Goal: Information Seeking & Learning: Learn about a topic

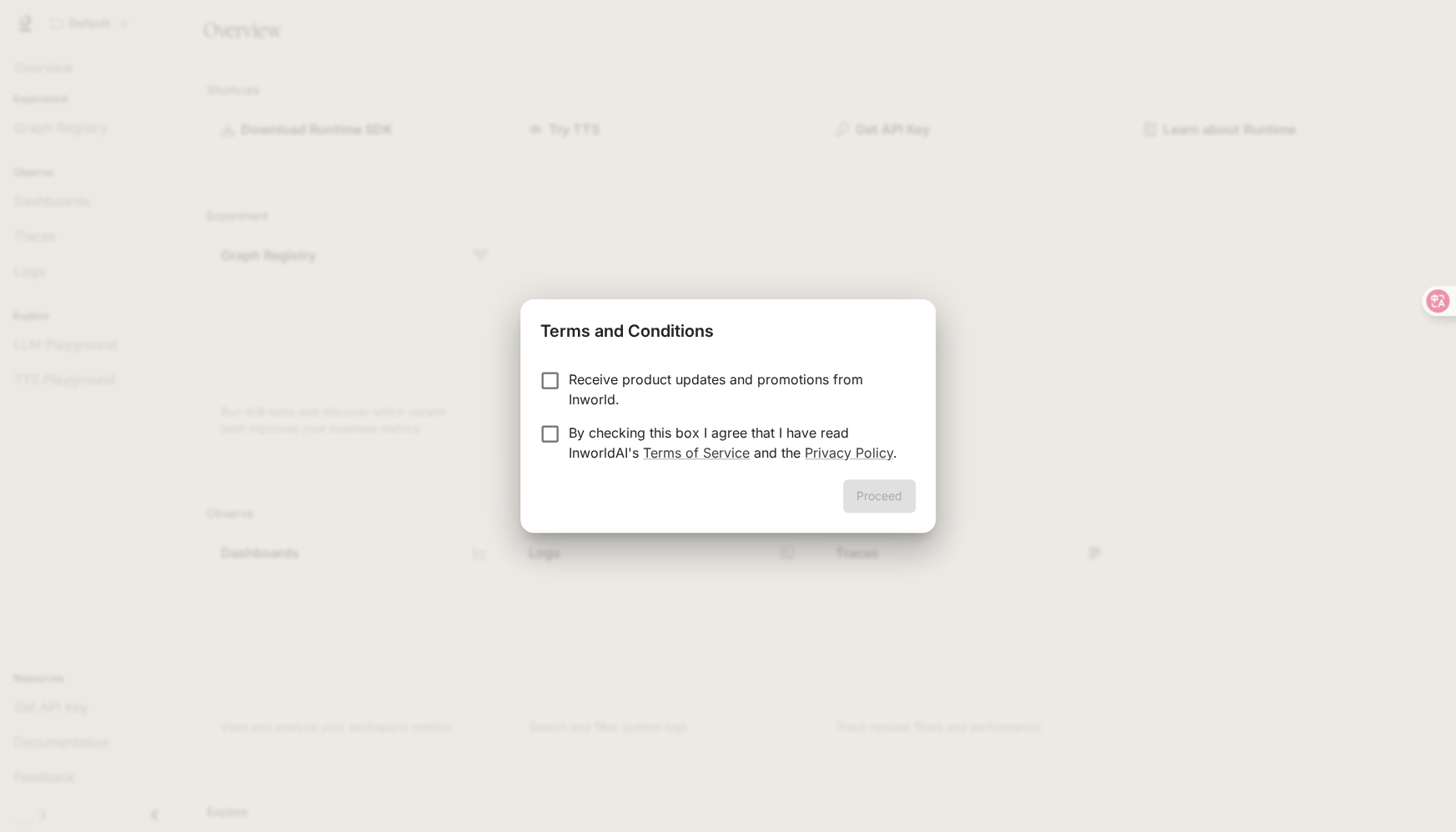
click at [544, 393] on label "Receive product updates and promotions from Inworld." at bounding box center [716, 389] width 371 height 40
click at [870, 492] on button "Proceed" at bounding box center [879, 495] width 73 height 33
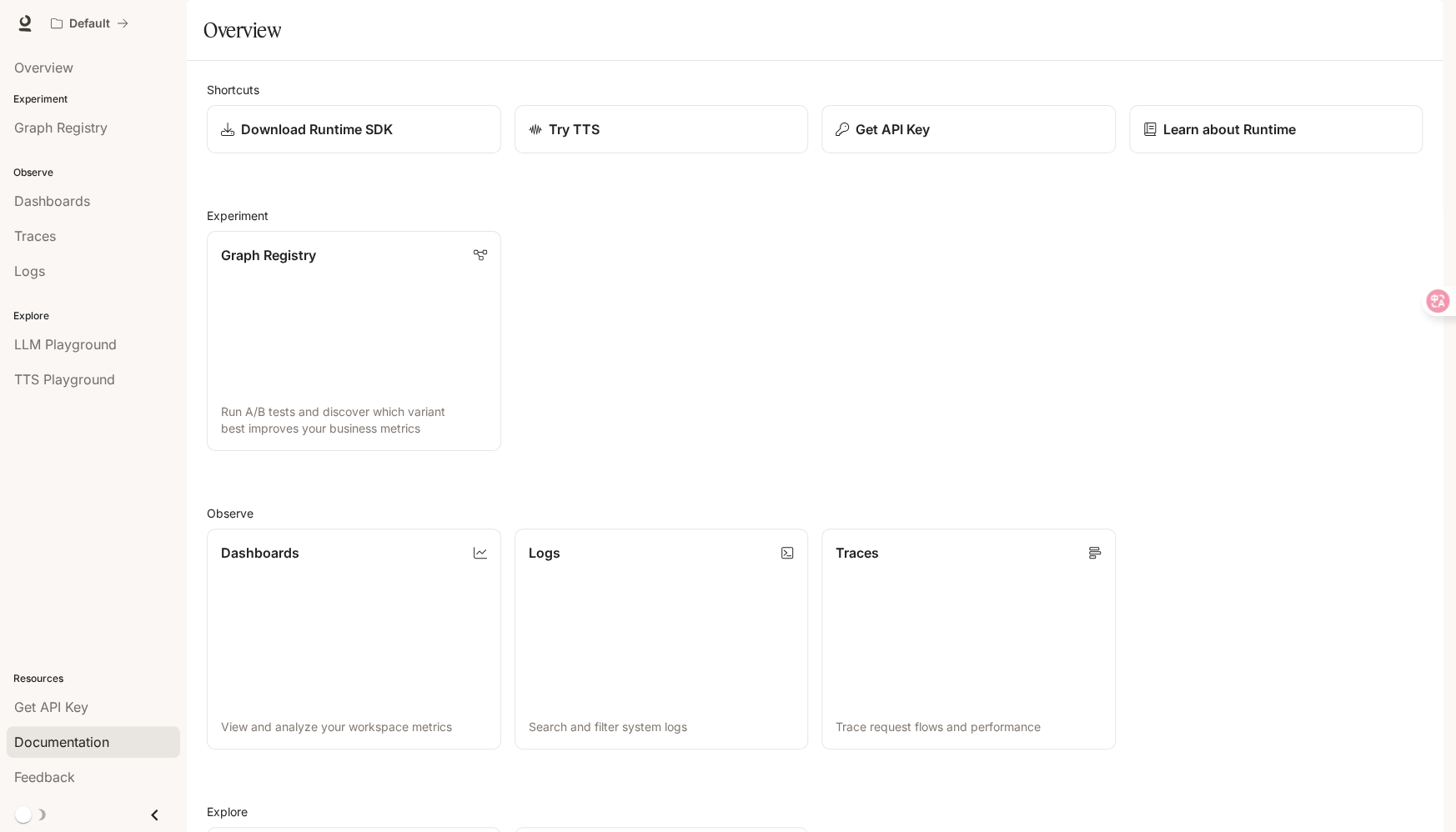
click at [67, 744] on span "Documentation" at bounding box center [61, 741] width 95 height 20
click at [81, 344] on span "LLM Playground" at bounding box center [65, 344] width 103 height 20
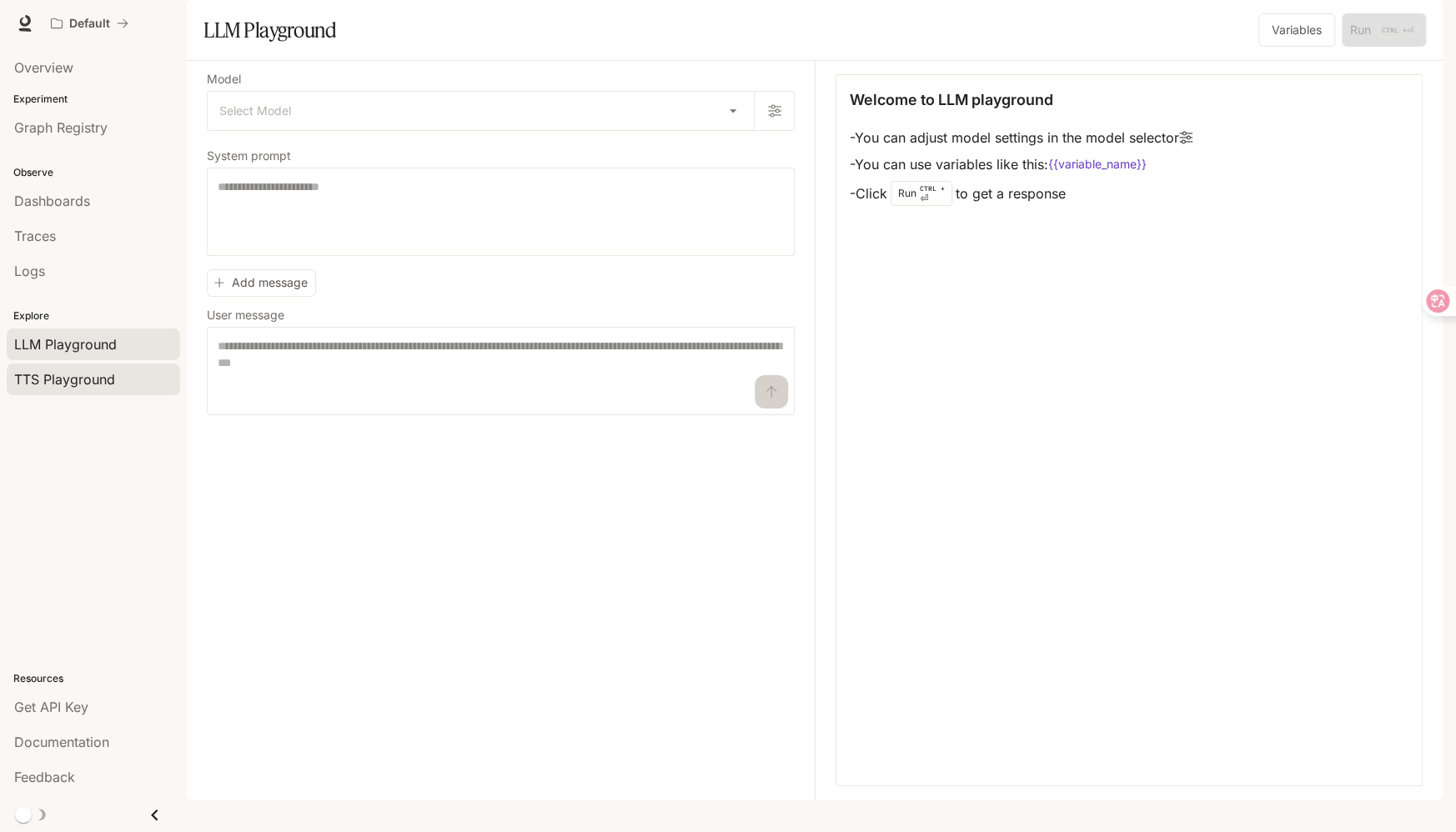
click at [77, 379] on span "TTS Playground" at bounding box center [64, 379] width 101 height 20
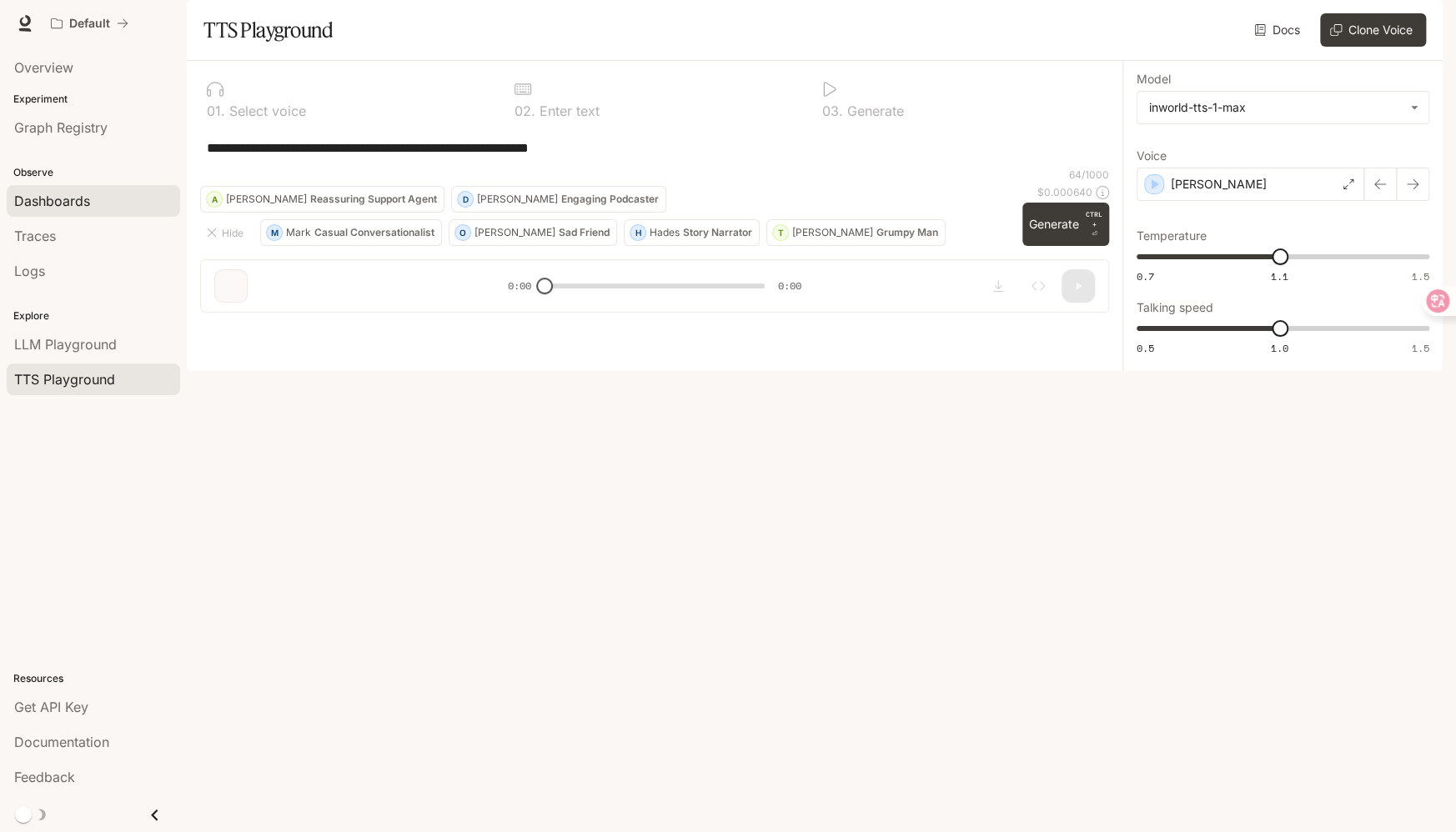
click at [123, 199] on div "Dashboards" at bounding box center [94, 200] width 159 height 20
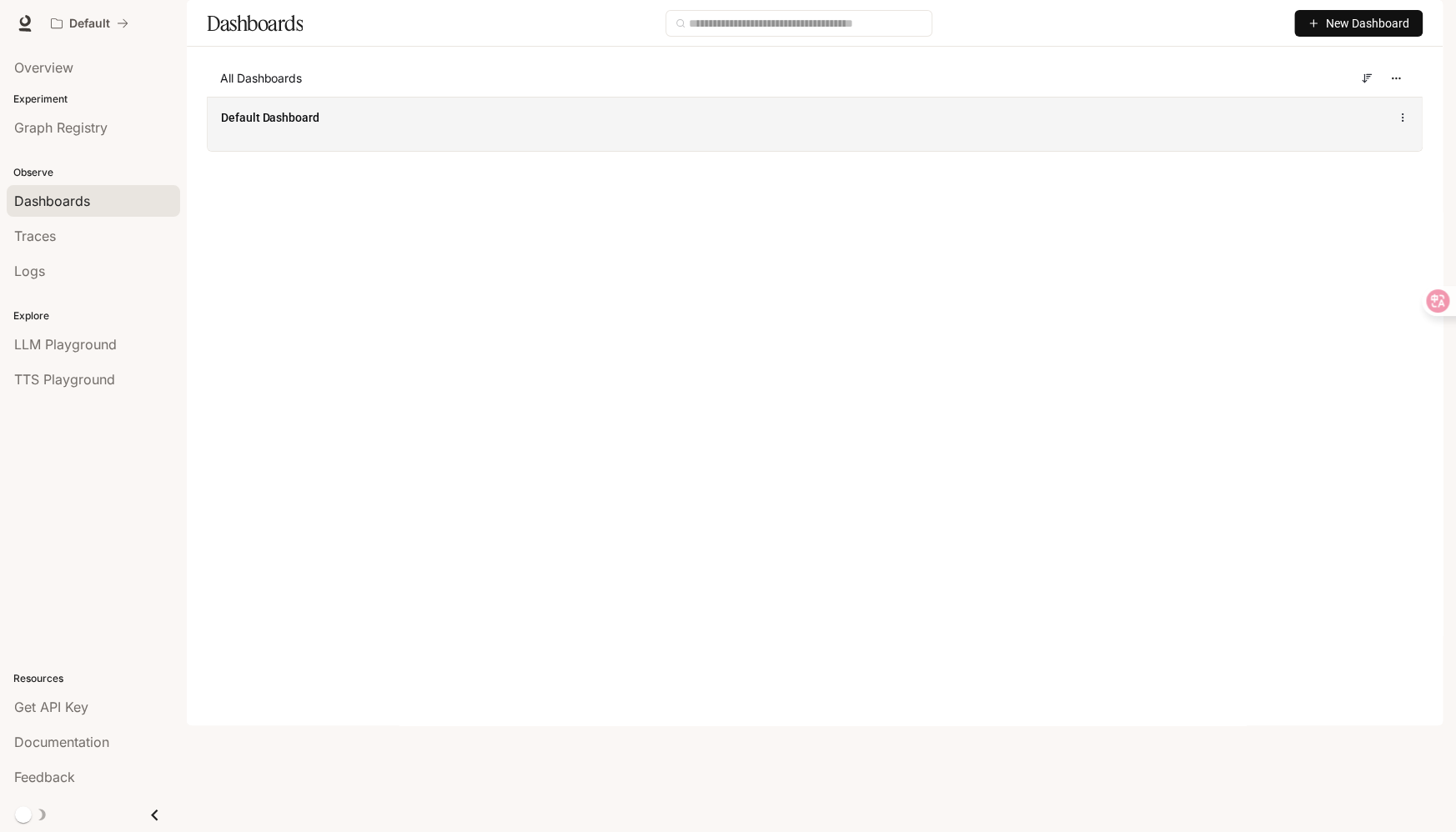
click at [1083, 151] on div "Default Dashboard" at bounding box center [814, 123] width 1214 height 54
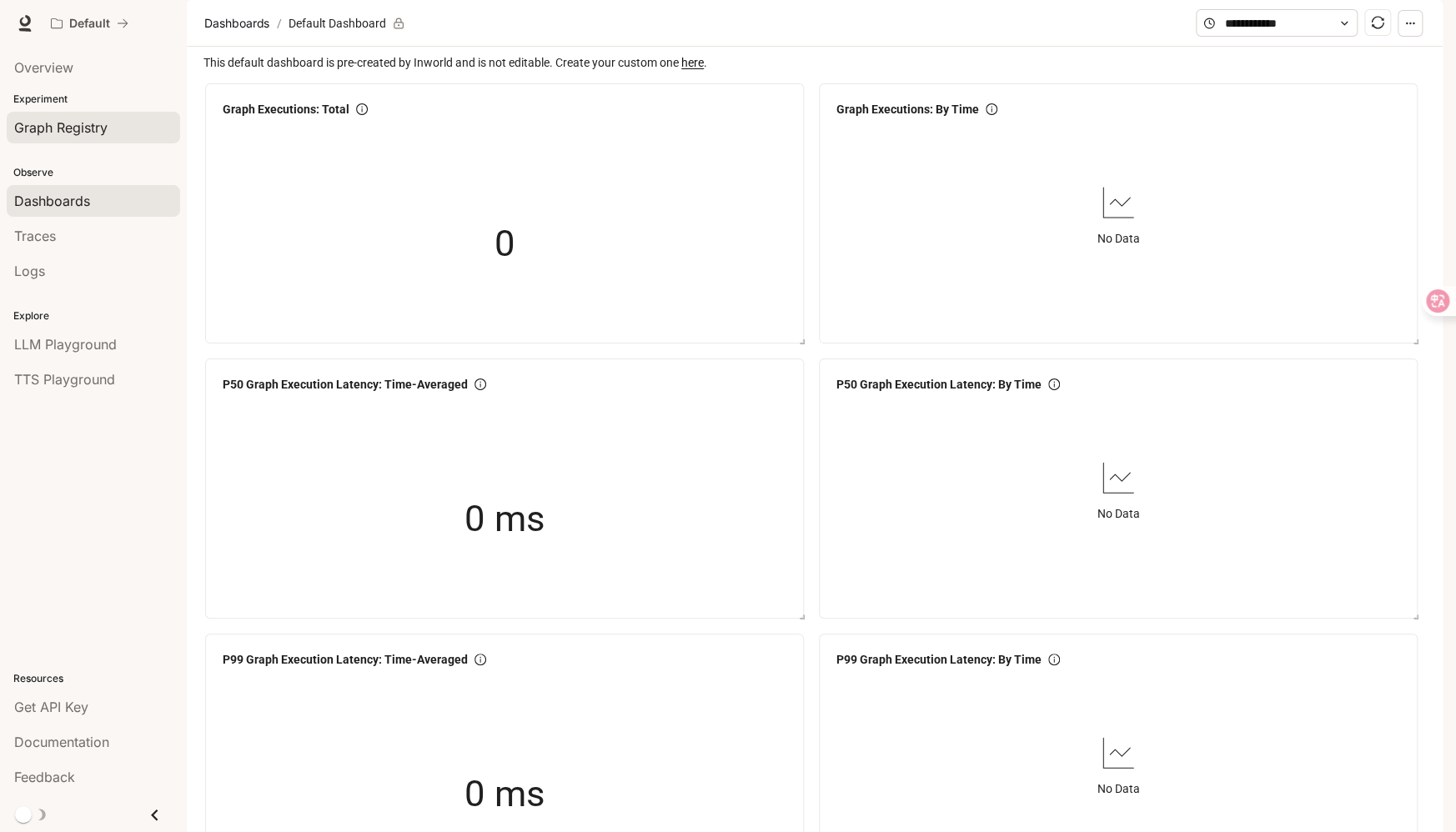
click at [86, 136] on span "Graph Registry" at bounding box center [60, 127] width 94 height 20
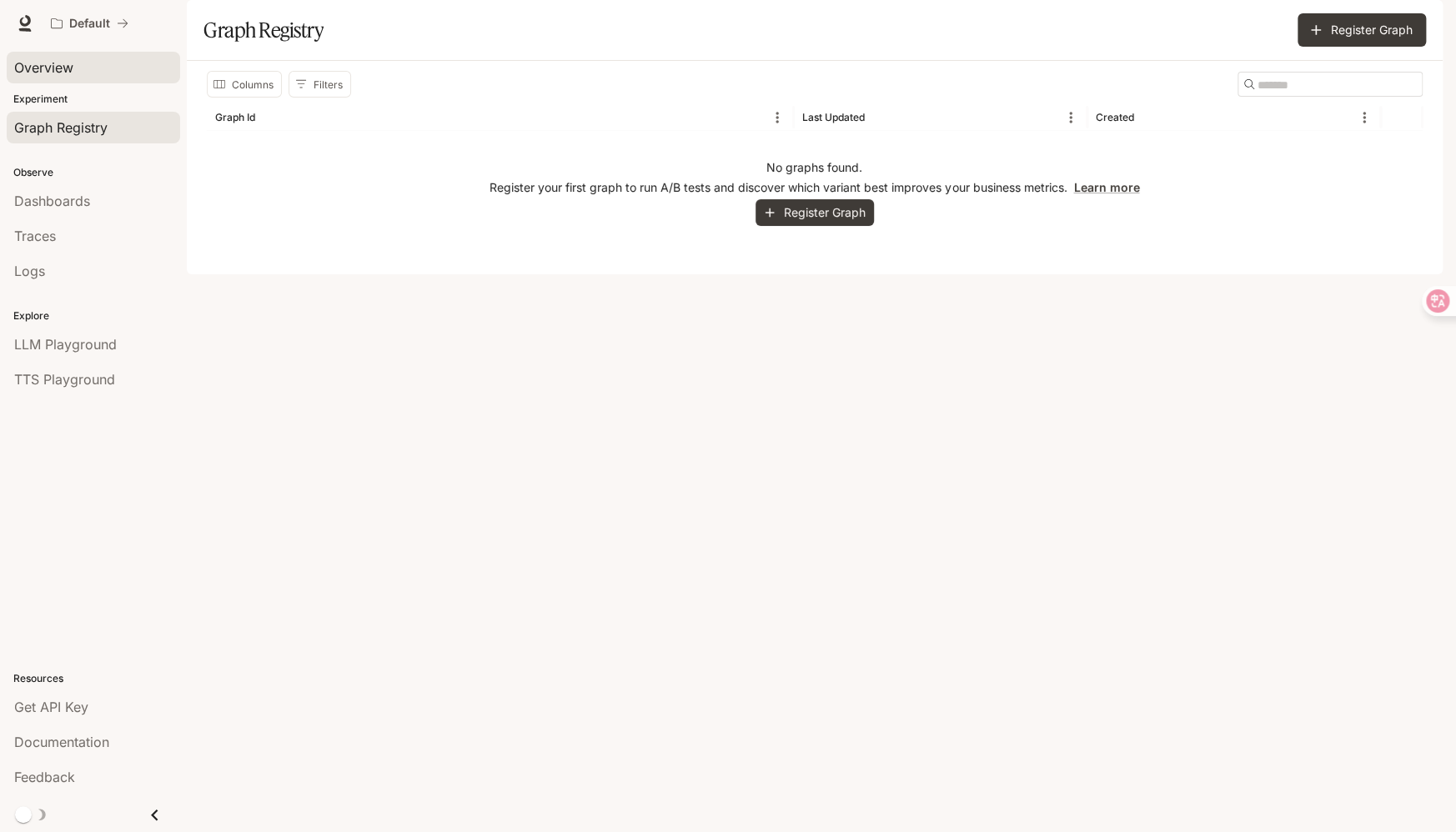
click at [54, 68] on span "Overview" at bounding box center [43, 67] width 60 height 20
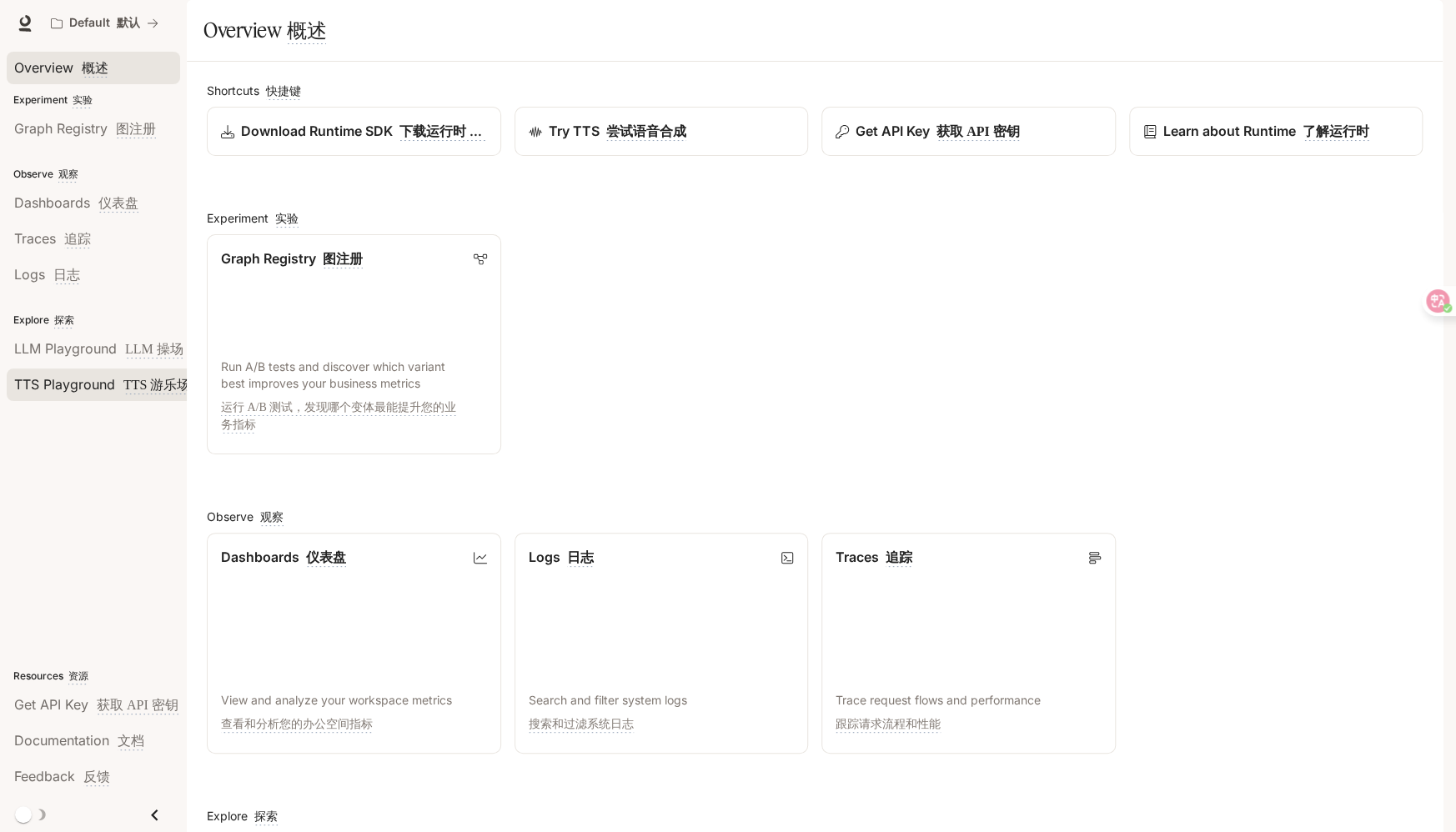
click at [110, 385] on span "TTS Playground TTS 游乐场" at bounding box center [102, 384] width 176 height 21
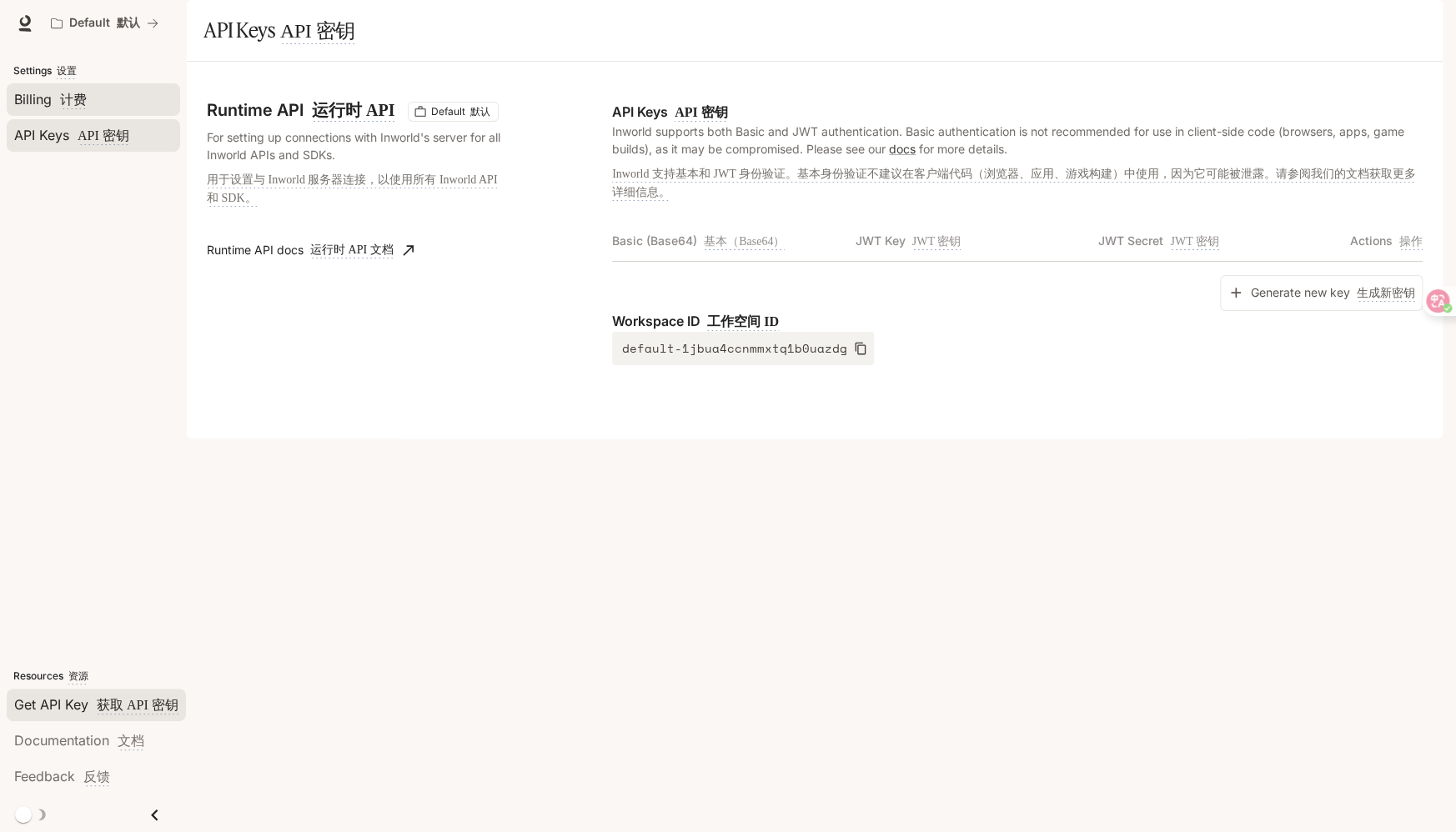
click at [38, 111] on link "Billing 计费" at bounding box center [94, 99] width 174 height 32
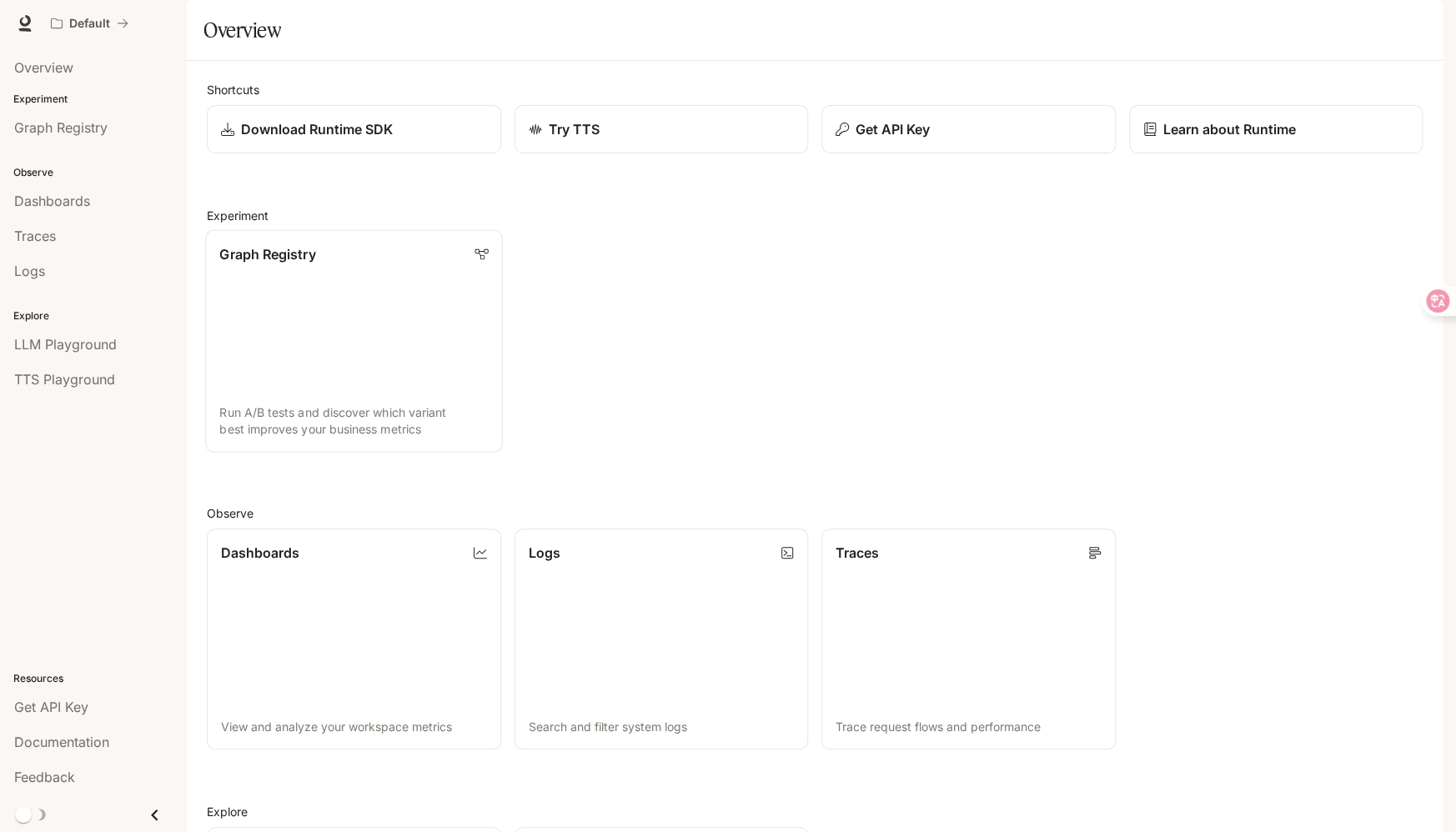
click at [368, 347] on link "Graph Registry Run A/B tests and discover which variant best improves your busi…" at bounding box center [353, 342] width 297 height 223
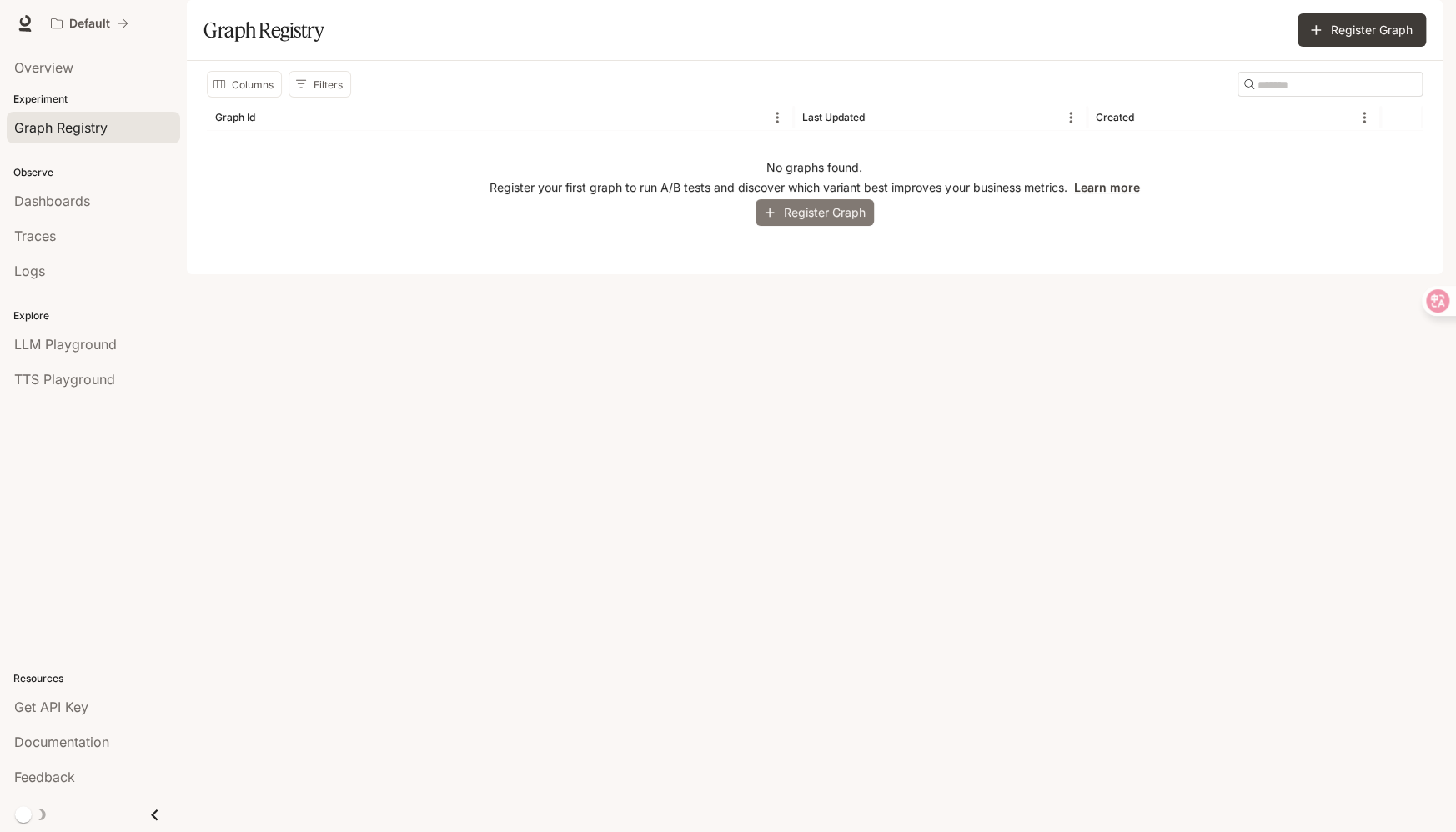
click at [801, 227] on button "Register Graph" at bounding box center [814, 212] width 118 height 27
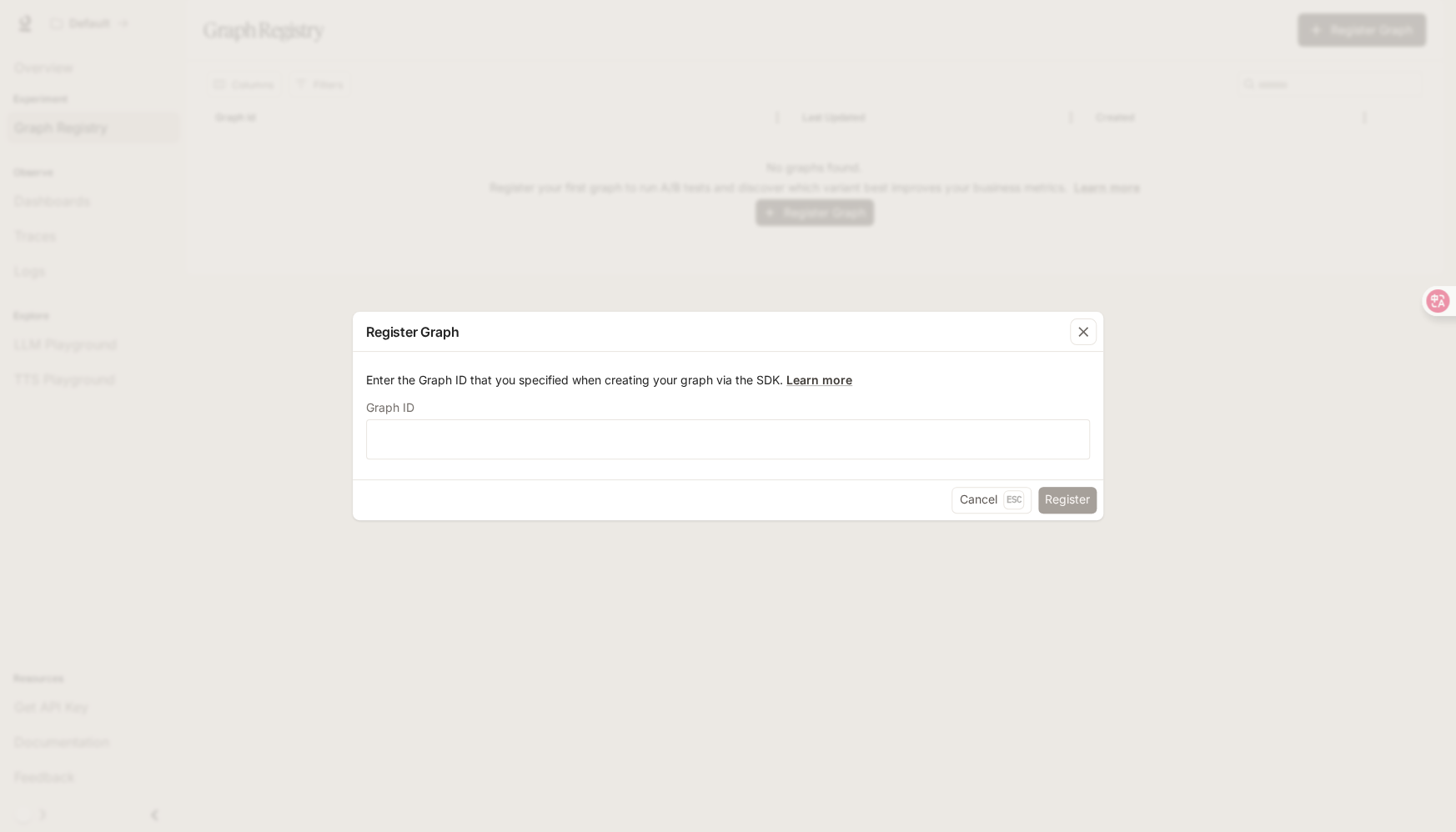
click at [1073, 503] on button "Register" at bounding box center [1067, 500] width 59 height 26
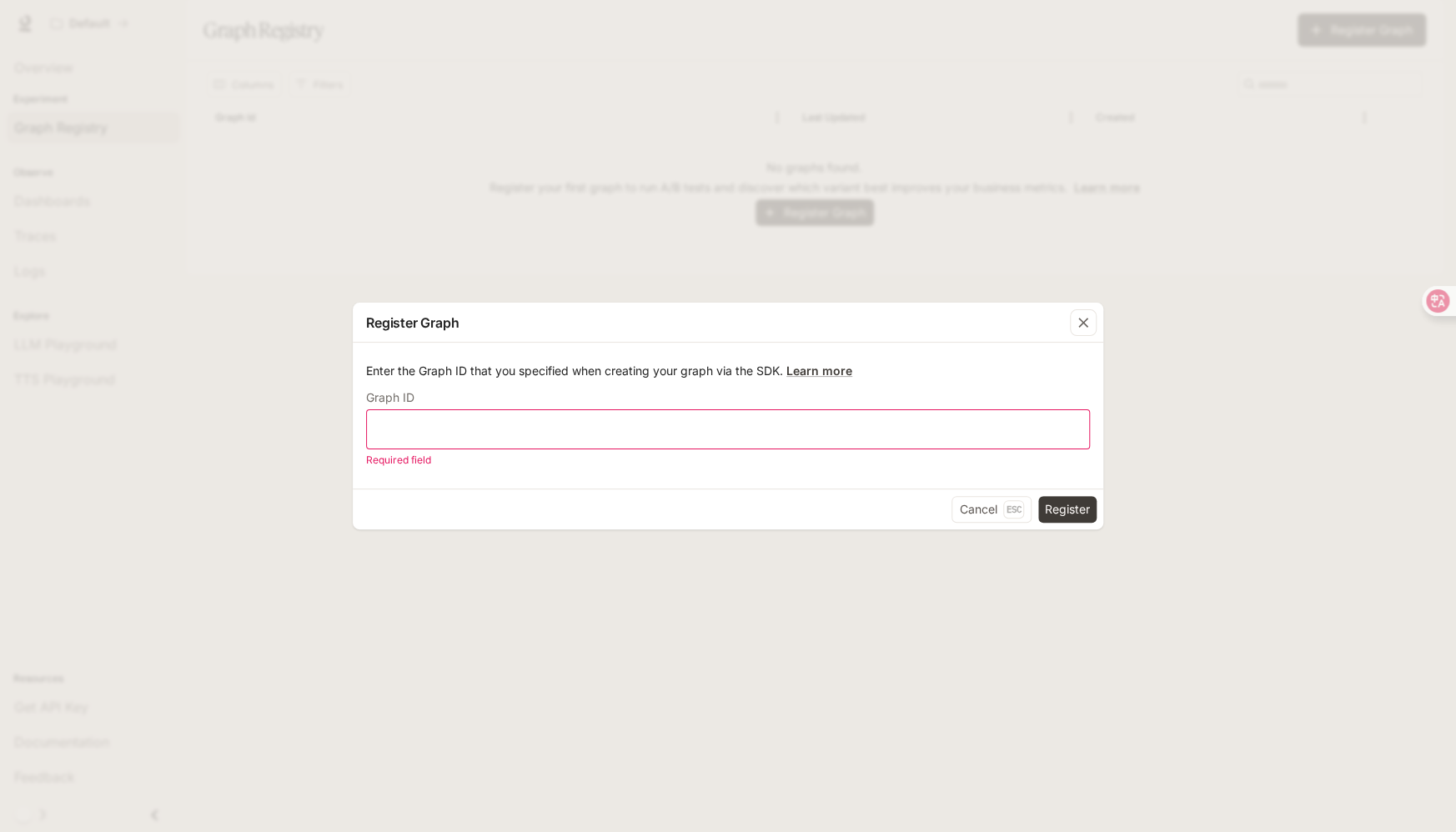
drag, startPoint x: 895, startPoint y: 448, endPoint x: 887, endPoint y: 438, distance: 12.8
click at [895, 448] on div "​" at bounding box center [728, 429] width 724 height 40
click at [887, 438] on div "​" at bounding box center [728, 429] width 724 height 40
type input "*****"
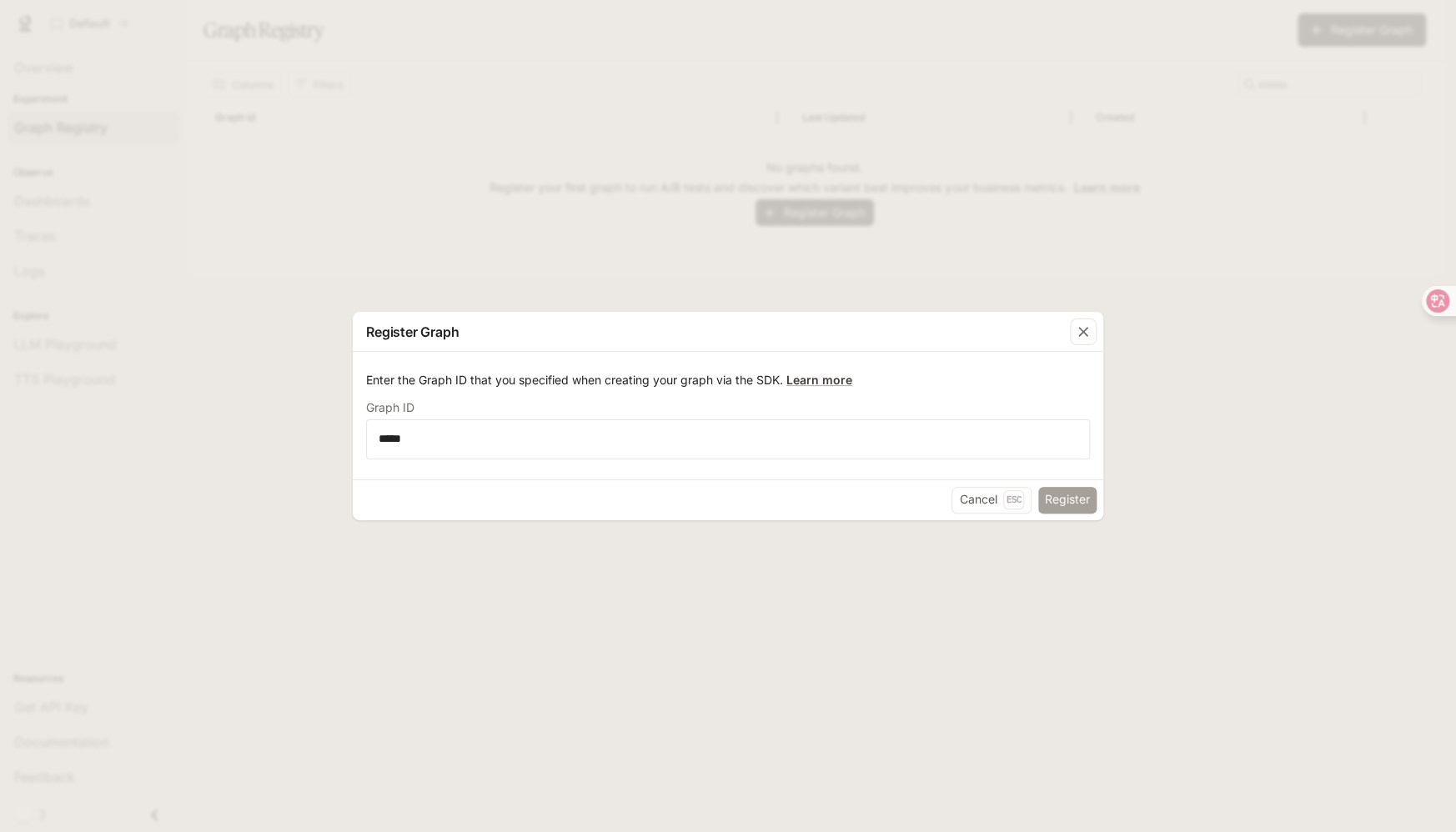
click at [1058, 509] on button "Register" at bounding box center [1067, 500] width 59 height 26
click at [1058, 509] on div "Cancel Esc Register" at bounding box center [728, 499] width 750 height 41
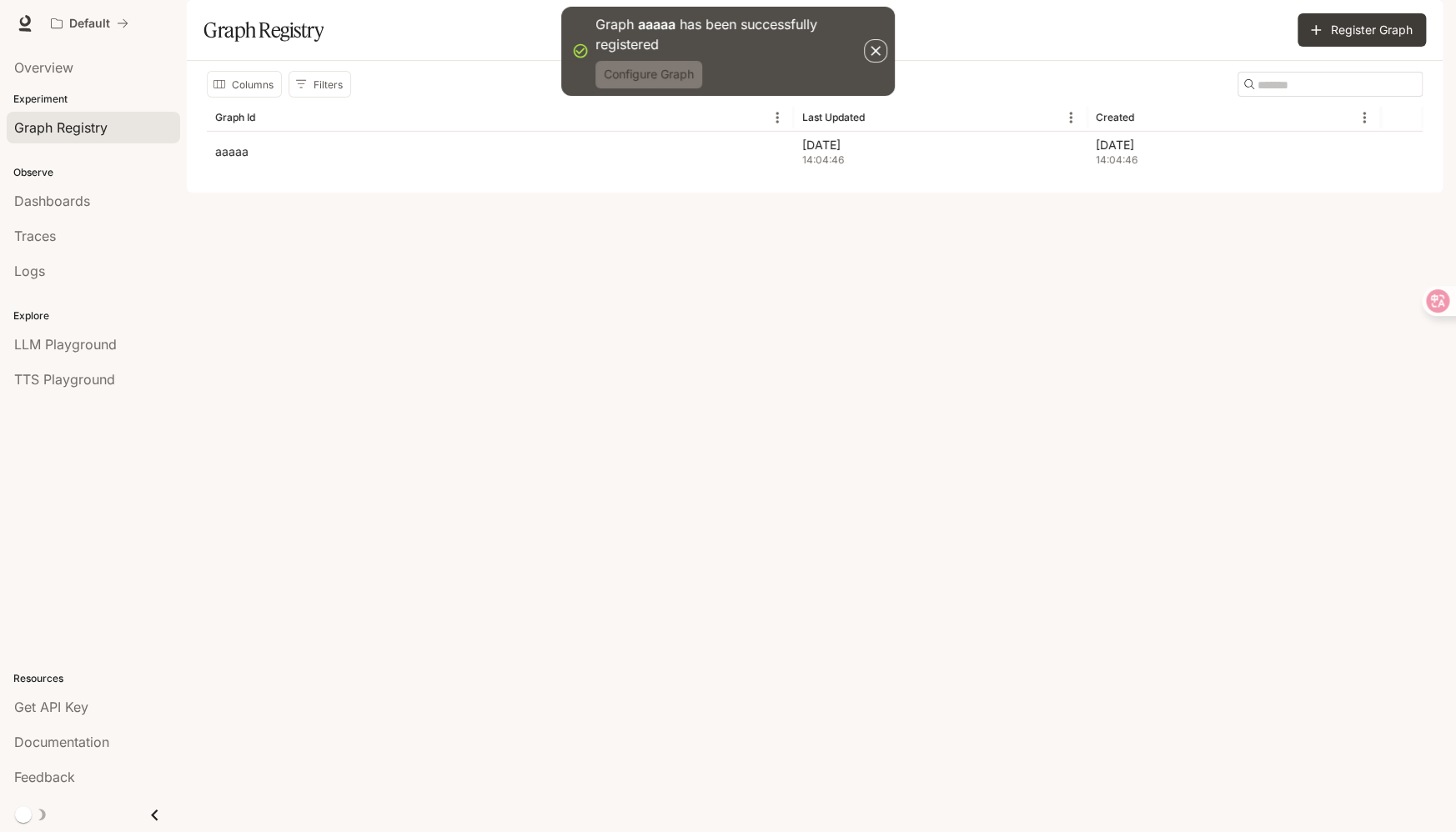
click at [664, 75] on button "Configure Graph" at bounding box center [648, 74] width 107 height 27
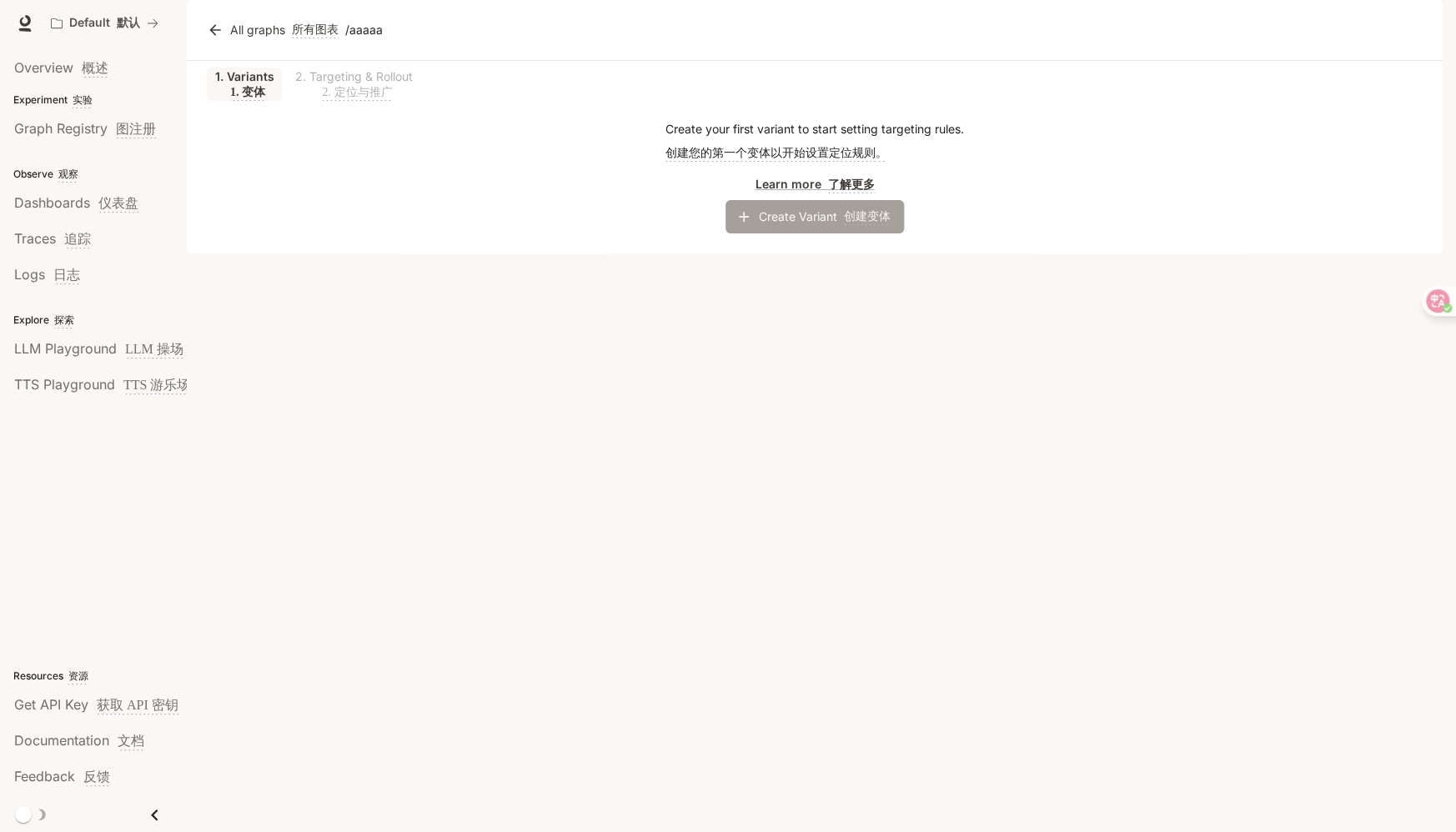
click at [790, 233] on button "Create Variant 创建变体" at bounding box center [814, 216] width 179 height 33
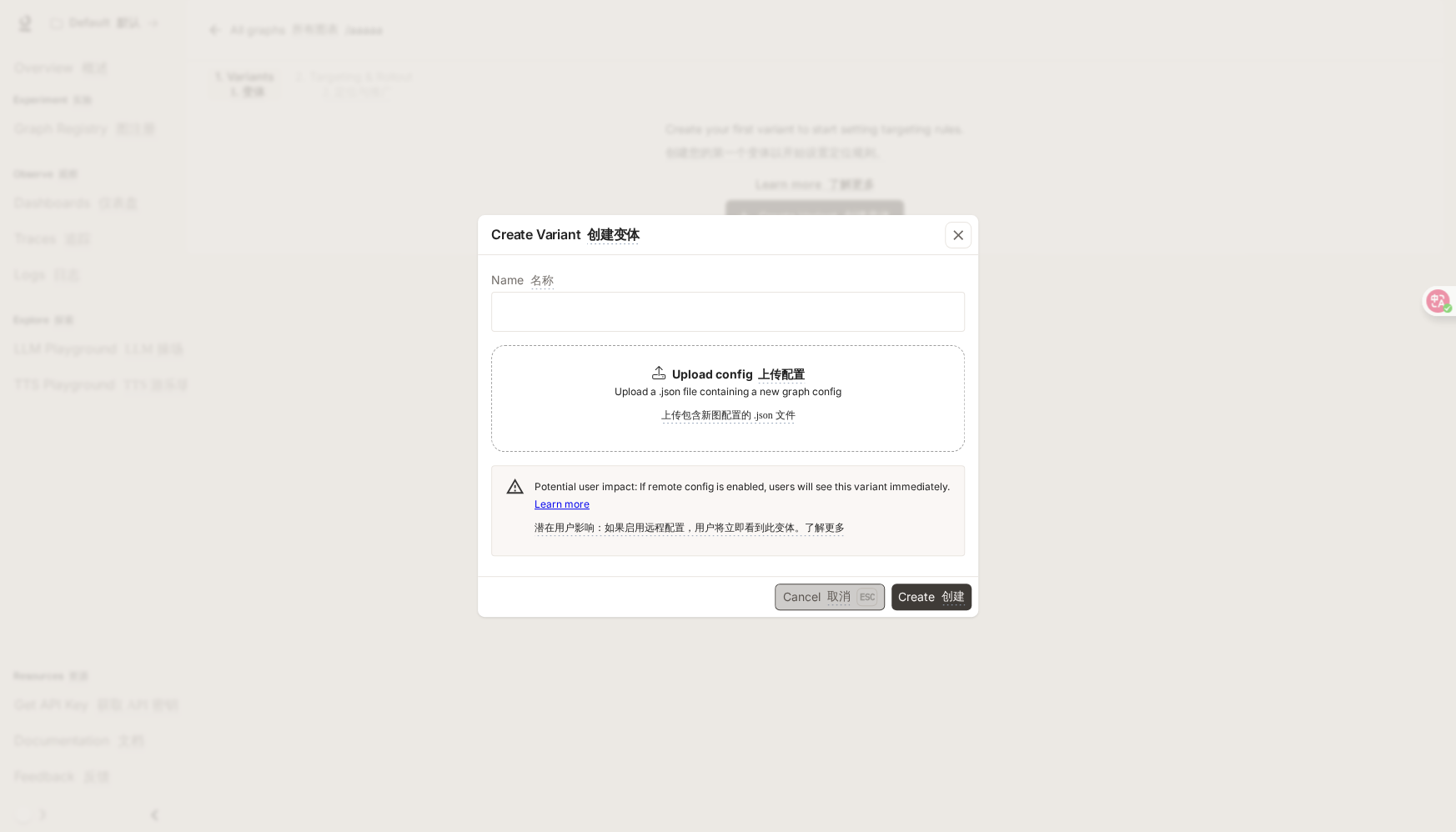
click at [819, 598] on font "button" at bounding box center [822, 595] width 7 height 14
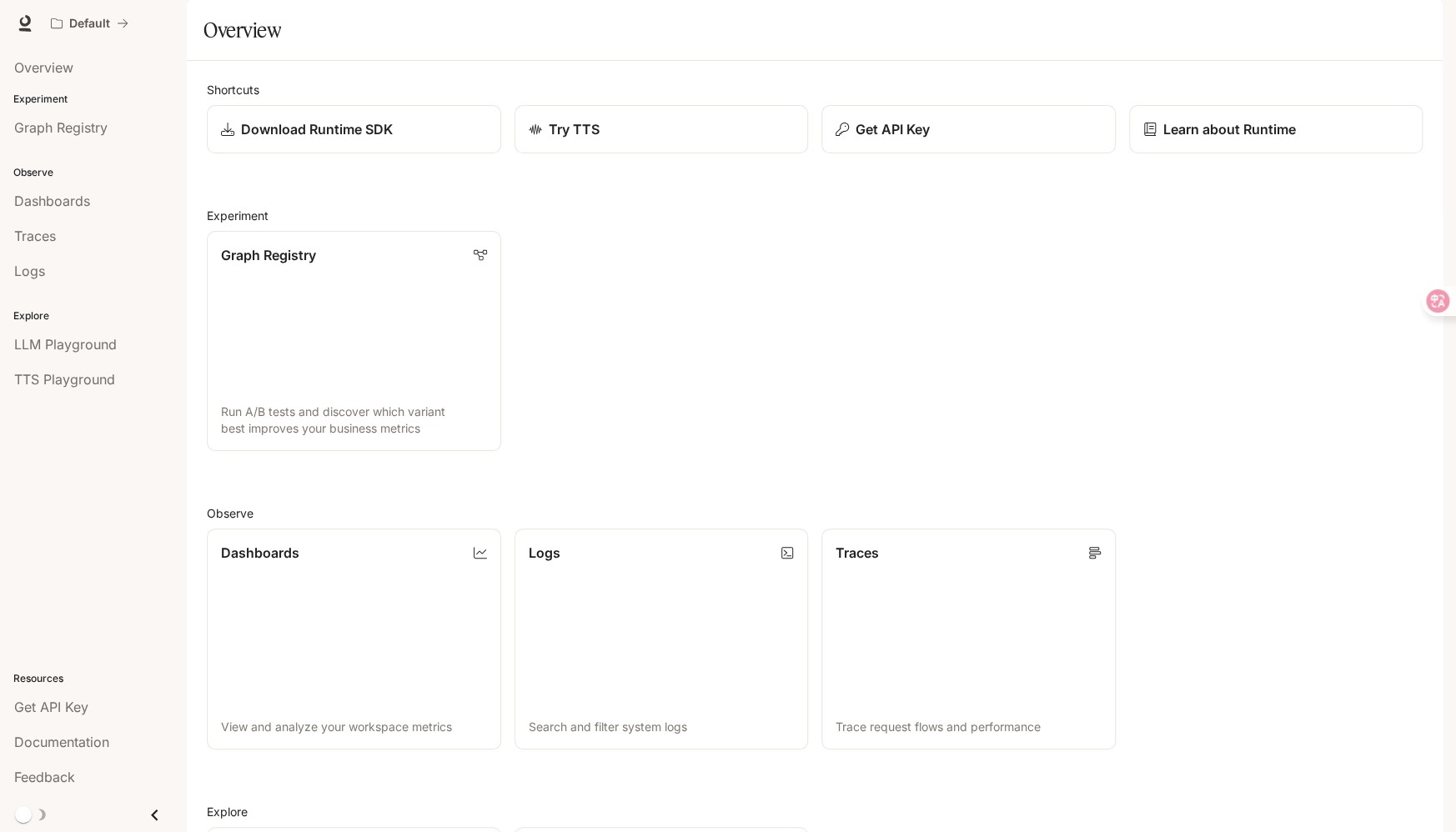
scroll to position [288, 0]
